Goal: Information Seeking & Learning: Learn about a topic

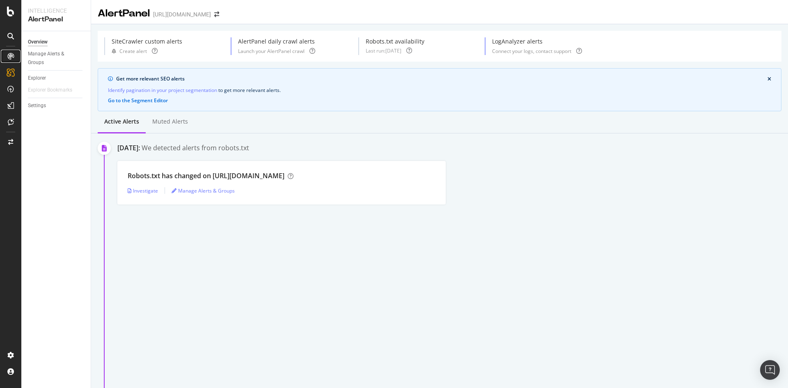
click at [11, 53] on div at bounding box center [10, 56] width 13 height 13
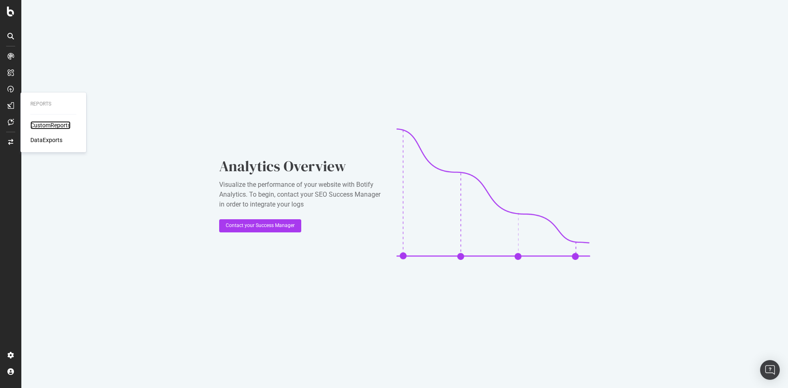
click at [43, 126] on div "CustomReports" at bounding box center [50, 125] width 40 height 8
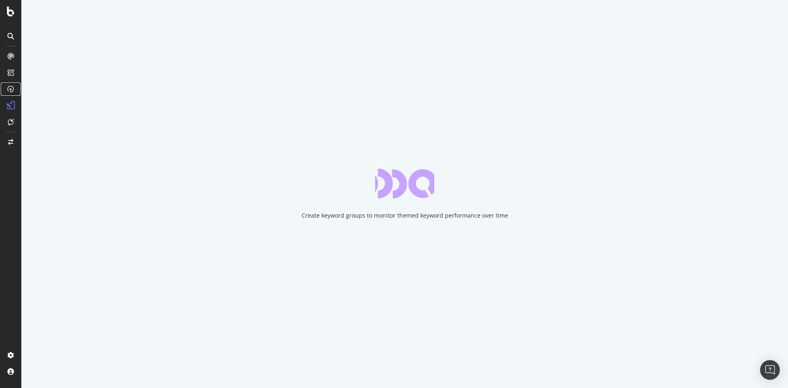
click at [10, 88] on icon at bounding box center [10, 89] width 7 height 7
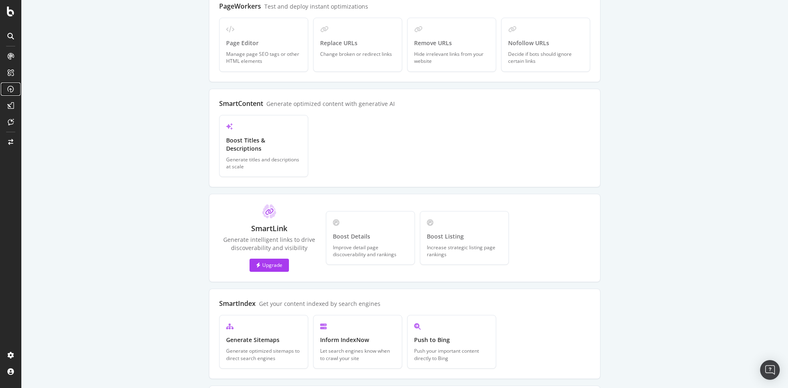
scroll to position [162, 0]
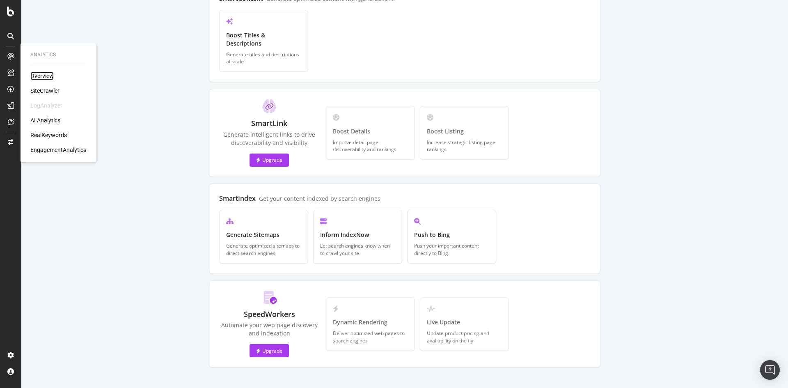
click at [53, 77] on div "Overview" at bounding box center [41, 76] width 23 height 8
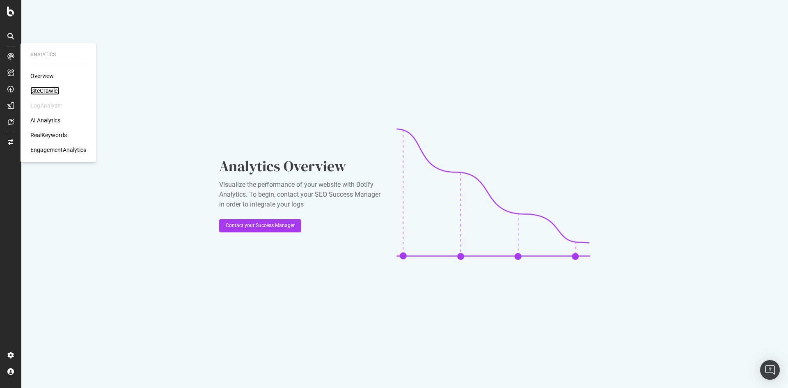
click at [47, 87] on div "SiteCrawler" at bounding box center [44, 91] width 29 height 8
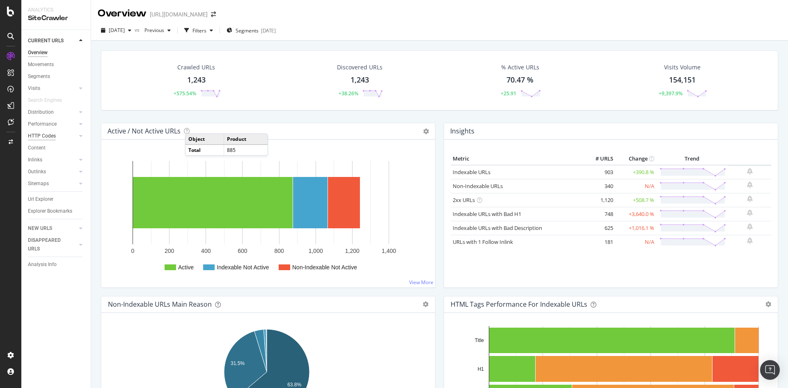
click at [44, 135] on div "HTTP Codes" at bounding box center [42, 136] width 28 height 9
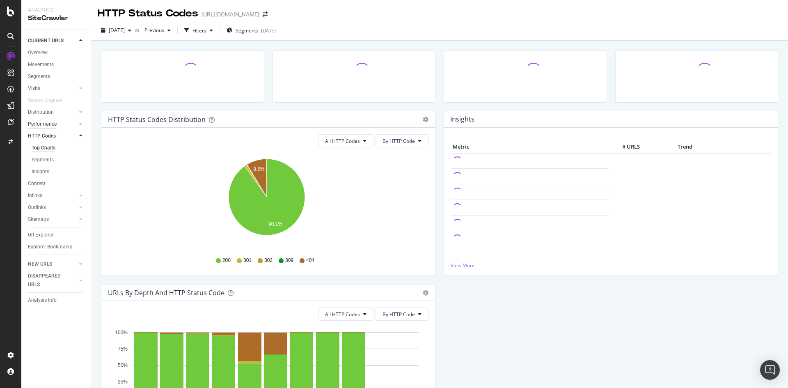
click at [41, 124] on div "Performance" at bounding box center [42, 124] width 29 height 9
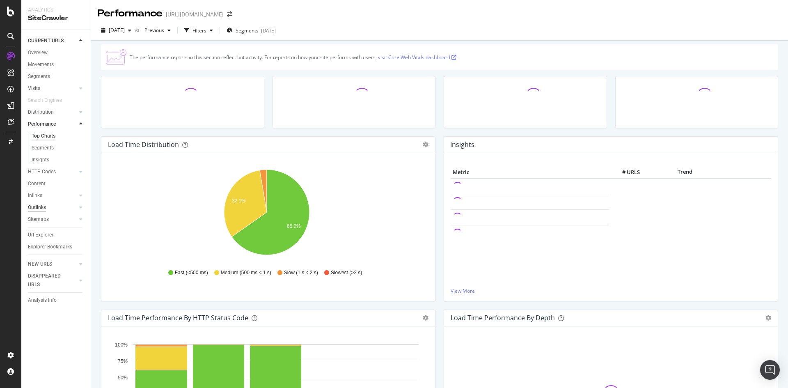
click at [46, 209] on div "Outlinks" at bounding box center [37, 207] width 18 height 9
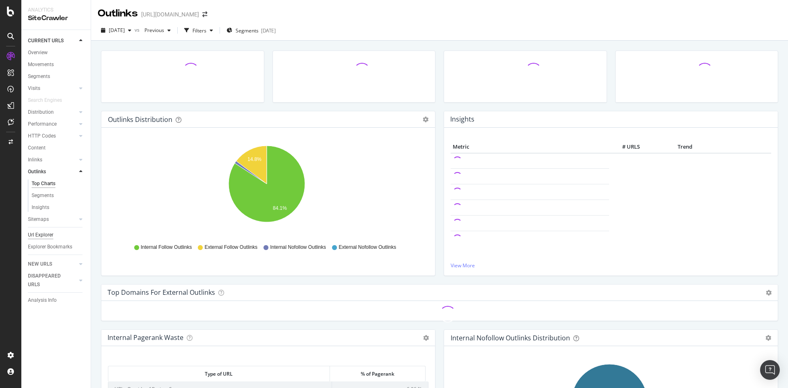
click at [35, 233] on div "Url Explorer" at bounding box center [40, 235] width 25 height 9
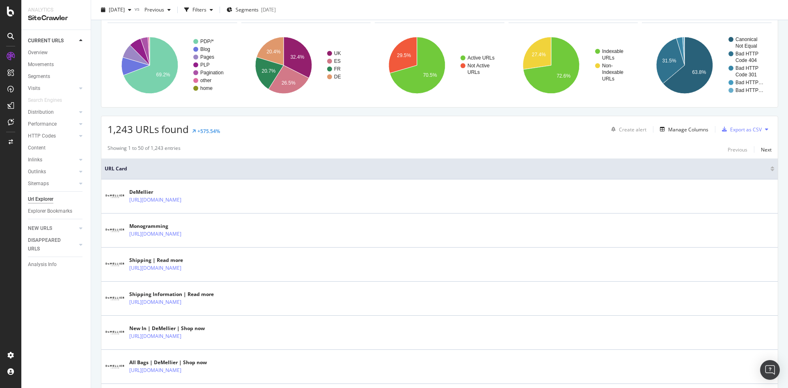
scroll to position [103, 0]
click at [40, 266] on div "Analysis Info" at bounding box center [42, 264] width 29 height 9
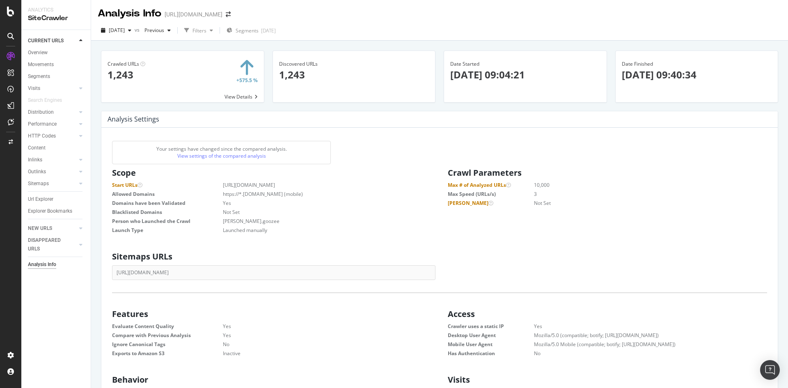
scroll to position [125, 313]
click at [48, 181] on div "Sitemaps" at bounding box center [38, 183] width 21 height 9
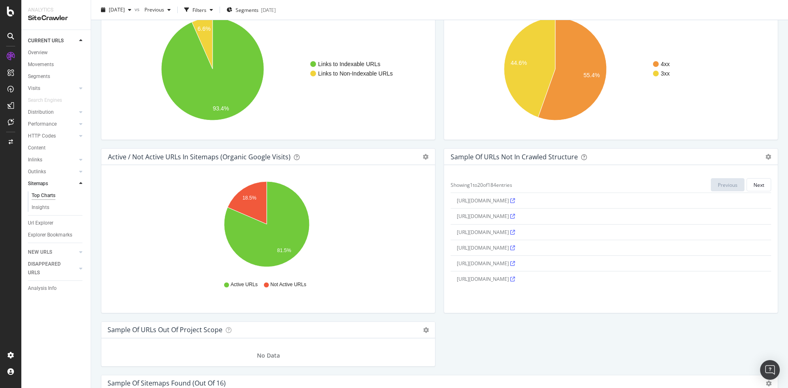
scroll to position [654, 0]
click at [515, 233] on icon at bounding box center [512, 233] width 5 height 5
click at [586, 317] on div "Sample of URLs Not in Crawled Structure Export as CSV Add to Custom Report Hold…" at bounding box center [610, 235] width 343 height 173
click at [515, 202] on span "[URL][DOMAIN_NAME]" at bounding box center [486, 201] width 58 height 7
click at [515, 200] on icon at bounding box center [512, 201] width 5 height 5
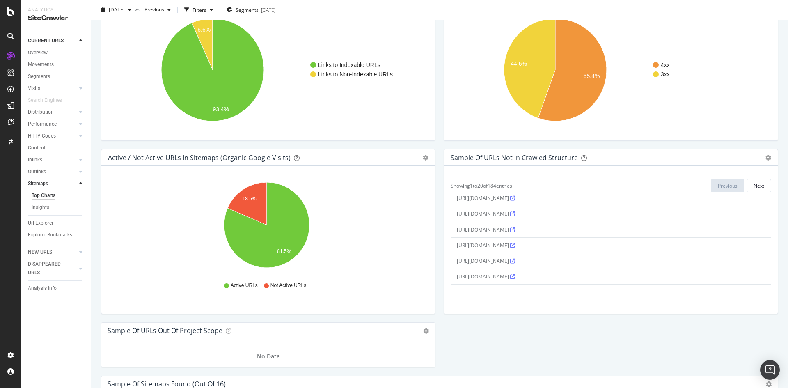
scroll to position [0, 0]
click at [765, 158] on icon "gear" at bounding box center [768, 158] width 6 height 6
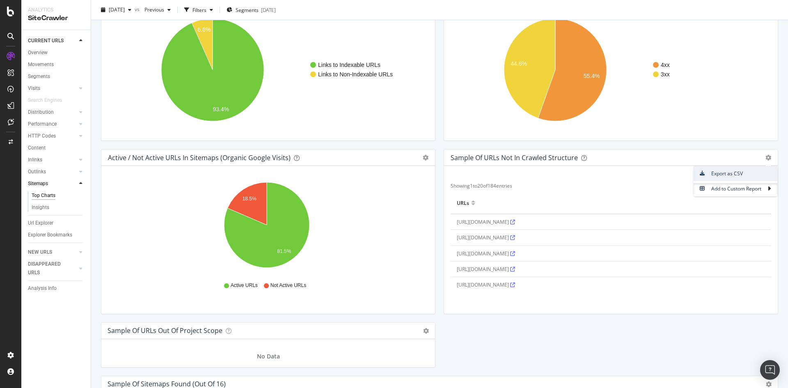
click at [736, 175] on span "Export as CSV" at bounding box center [735, 173] width 84 height 11
click at [498, 185] on span "Showing 1 to 20 of 184 entries" at bounding box center [481, 185] width 62 height 7
click at [585, 188] on div "Showing 1 to 20 of 184 entries Previous Next" at bounding box center [610, 185] width 320 height 13
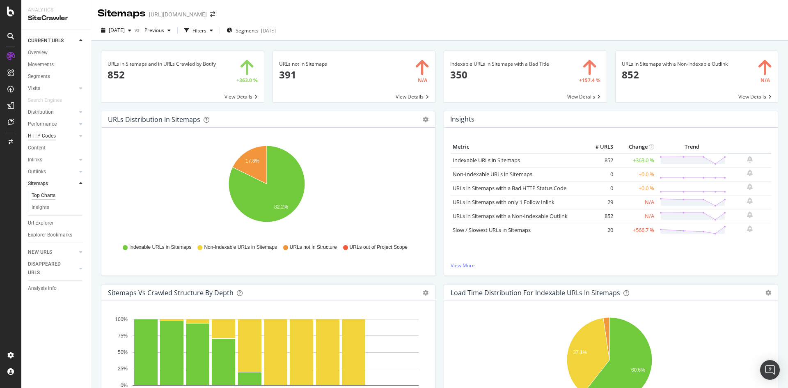
click at [43, 134] on div "HTTP Codes" at bounding box center [42, 136] width 28 height 9
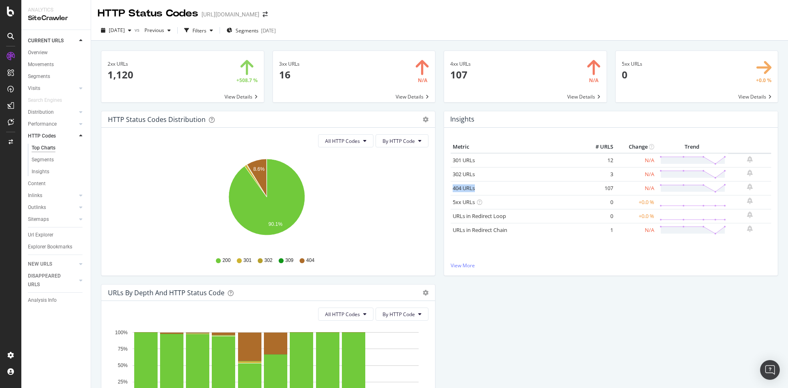
drag, startPoint x: 477, startPoint y: 190, endPoint x: 448, endPoint y: 190, distance: 28.3
click at [450, 190] on td "404 URLs" at bounding box center [516, 188] width 132 height 14
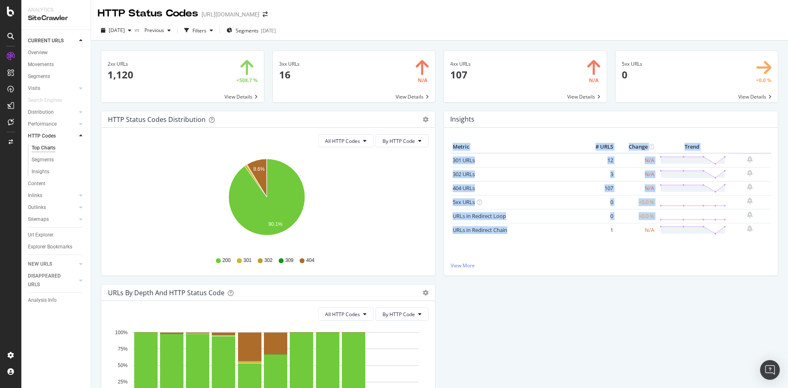
drag, startPoint x: 514, startPoint y: 233, endPoint x: 536, endPoint y: 274, distance: 46.8
click at [536, 274] on div "Metric # URLS Change Trend 301 URLs 12 N/A 302 URLs 3 N/A" at bounding box center [611, 202] width 334 height 148
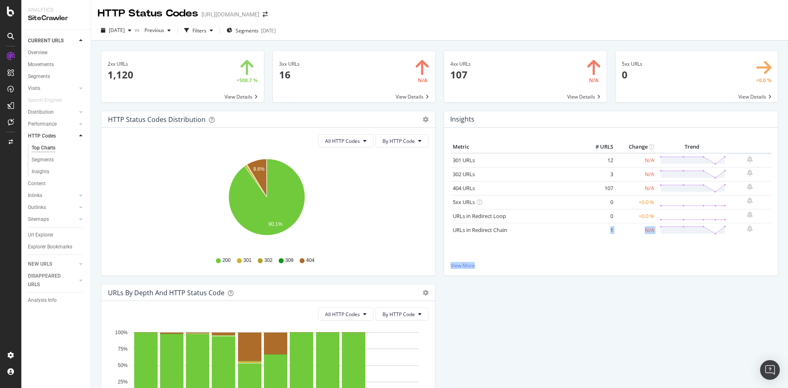
click at [540, 316] on div "HTTP Status Codes Distribution Pie Table Export as CSV Add to Custom Report All…" at bounding box center [439, 284] width 685 height 346
drag, startPoint x: 478, startPoint y: 191, endPoint x: 450, endPoint y: 190, distance: 27.5
click at [452, 190] on div "404 URLs" at bounding box center [516, 188] width 128 height 8
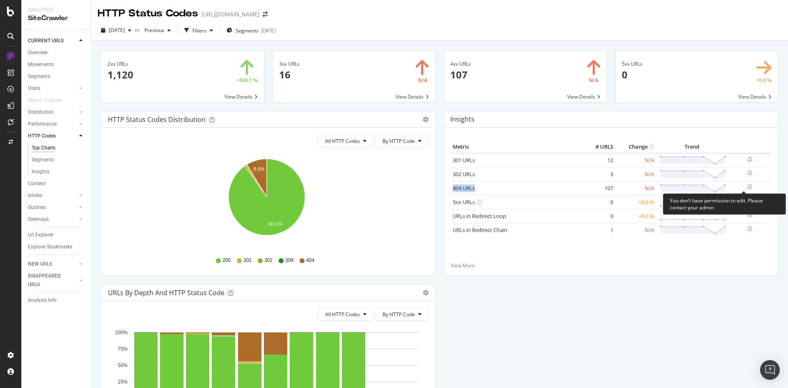
click at [747, 185] on icon "bell-plus" at bounding box center [750, 186] width 6 height 7
click at [463, 190] on link "404 URLs" at bounding box center [463, 187] width 22 height 7
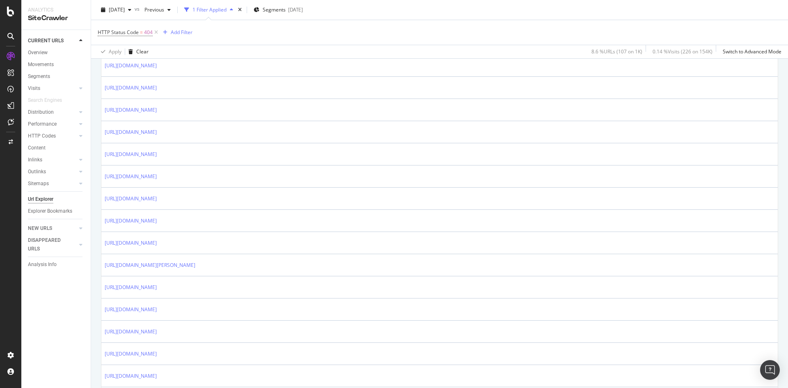
scroll to position [599, 0]
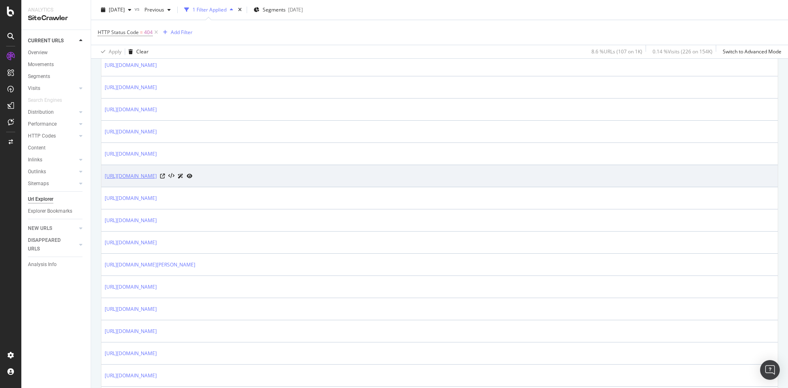
click at [157, 174] on link "[URL][DOMAIN_NAME]" at bounding box center [131, 176] width 52 height 8
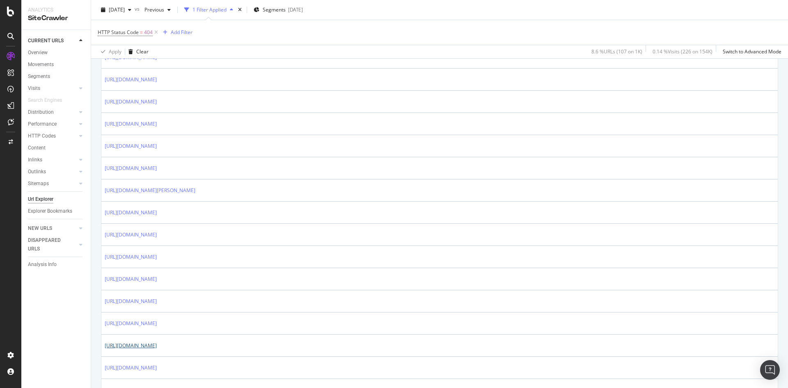
scroll to position [0, 0]
